Goal: Information Seeking & Learning: Learn about a topic

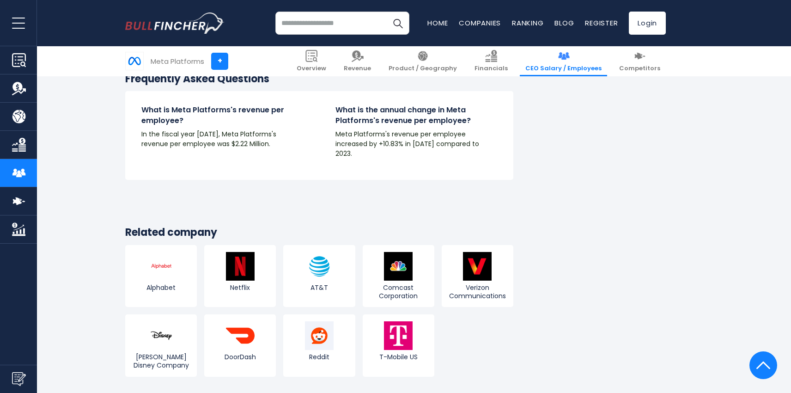
scroll to position [1265, 0]
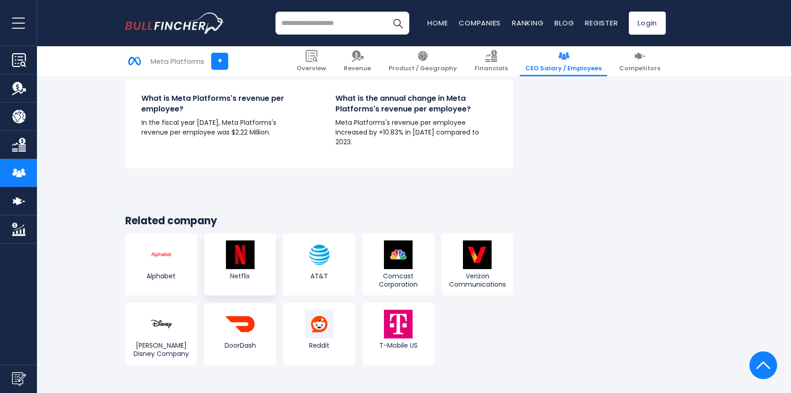
click at [225, 254] on link "Netflix" at bounding box center [240, 264] width 72 height 62
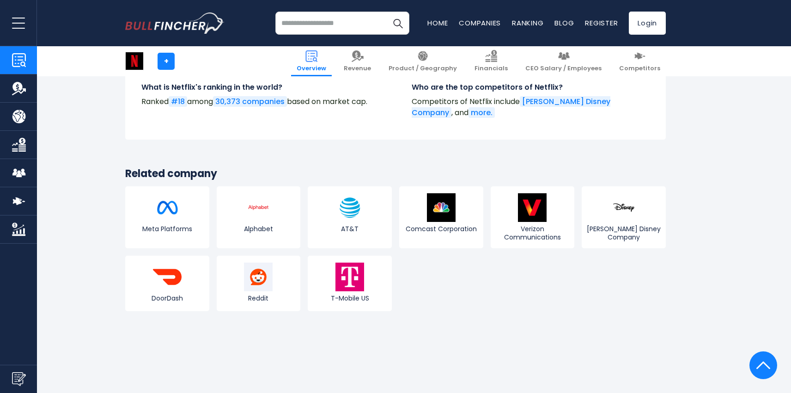
scroll to position [3351, 0]
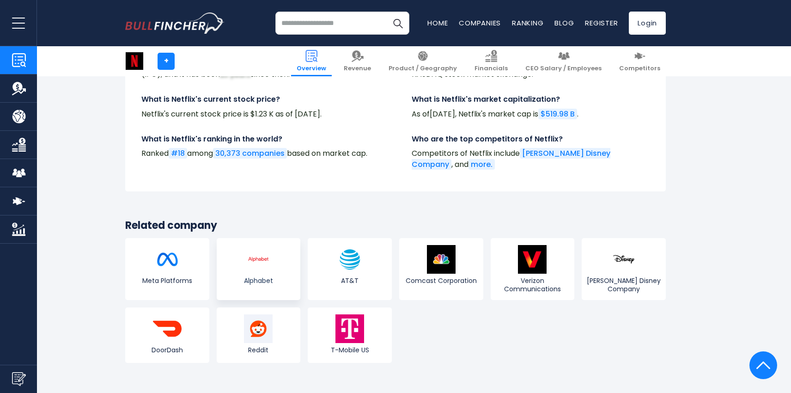
click at [246, 252] on link "Alphabet" at bounding box center [259, 269] width 84 height 62
